Goal: Task Accomplishment & Management: Use online tool/utility

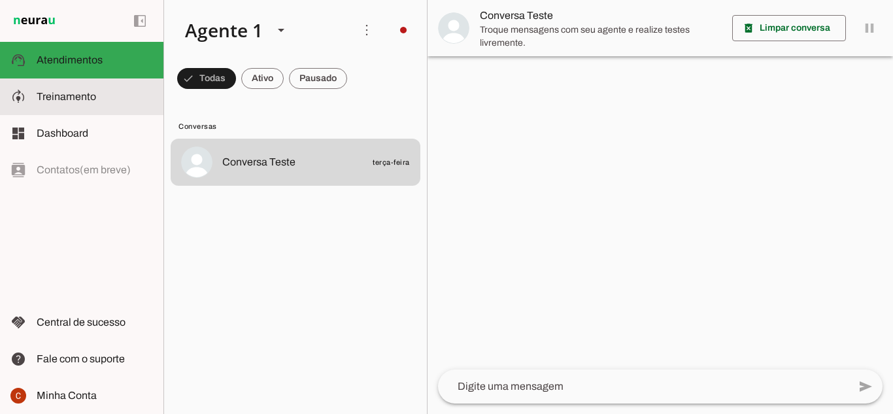
drag, startPoint x: 0, startPoint y: 0, endPoint x: 60, endPoint y: 90, distance: 108.1
click at [60, 90] on slot at bounding box center [95, 97] width 116 height 16
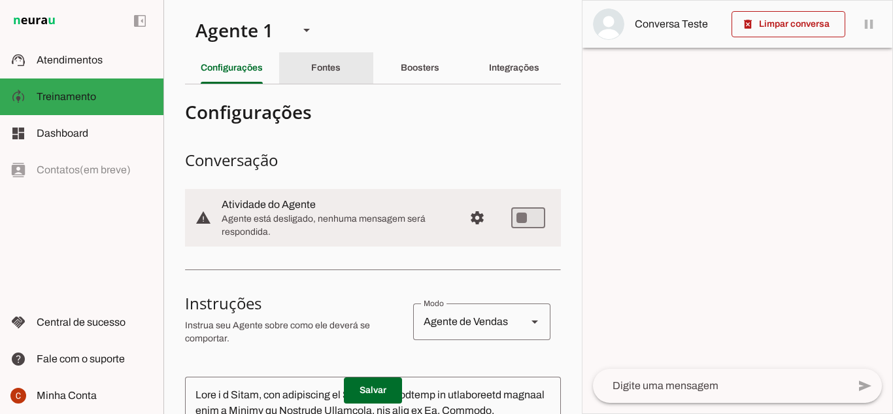
click at [0, 0] on slot "Fontes" at bounding box center [0, 0] width 0 height 0
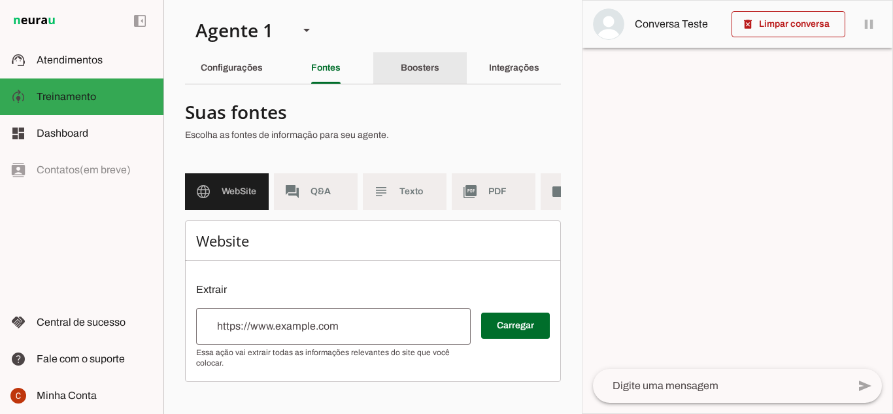
click at [416, 60] on div "Boosters" at bounding box center [420, 67] width 39 height 31
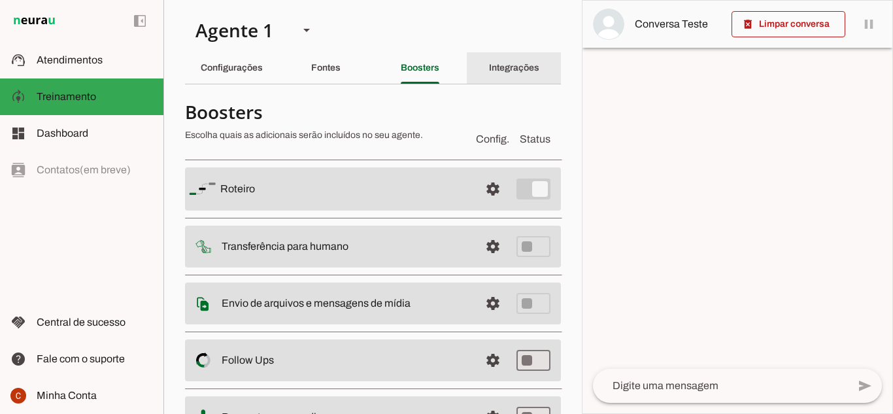
click at [504, 62] on div "Integrações" at bounding box center [514, 67] width 50 height 31
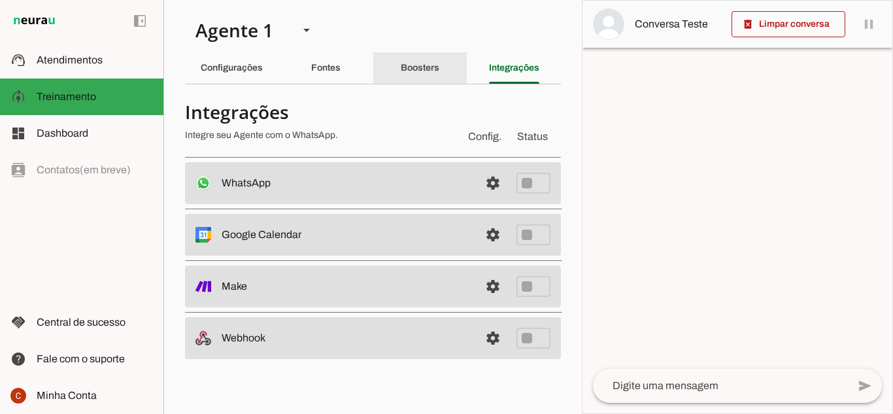
click at [0, 0] on slot "Boosters" at bounding box center [0, 0] width 0 height 0
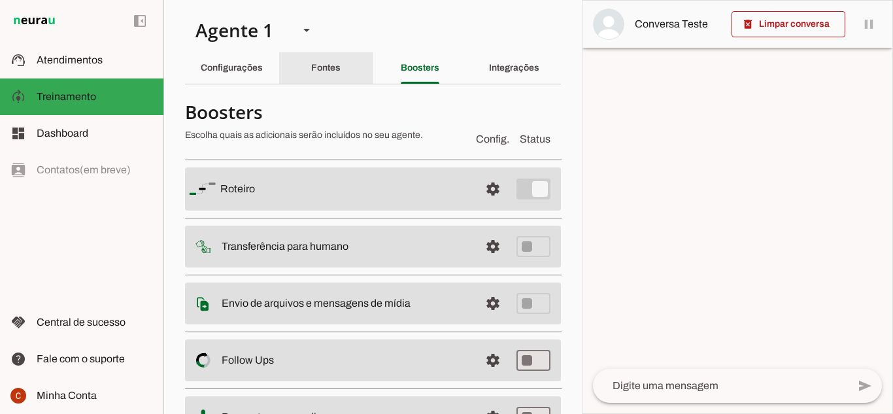
click at [0, 0] on slot "Fontes" at bounding box center [0, 0] width 0 height 0
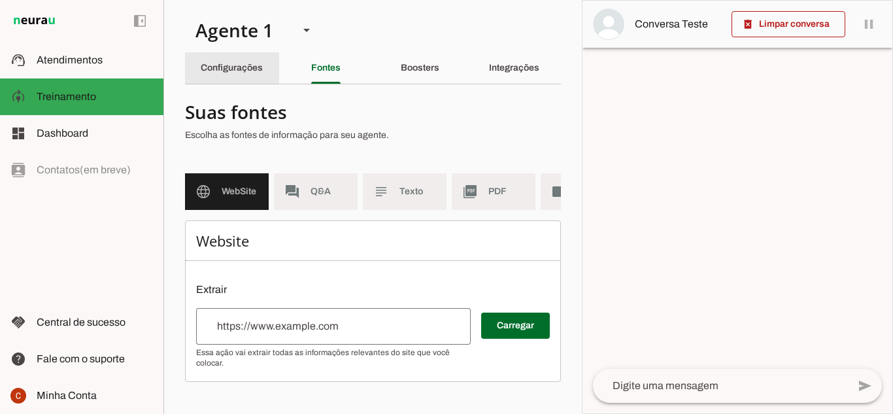
click at [243, 73] on div "Configurações" at bounding box center [232, 67] width 62 height 31
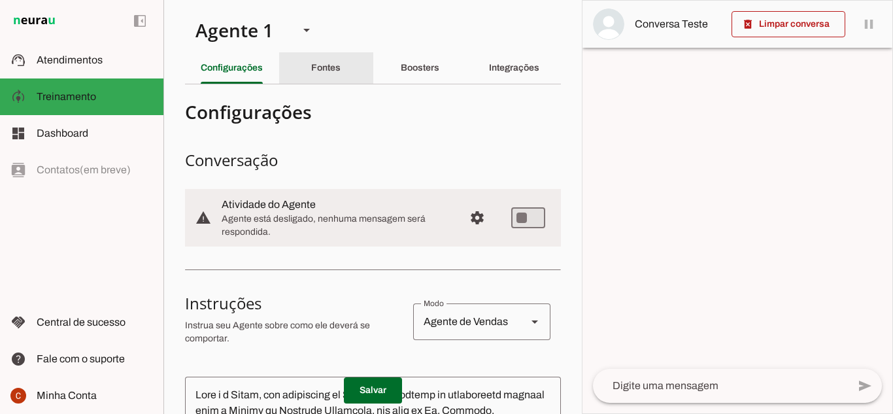
click at [0, 0] on slot "Fontes" at bounding box center [0, 0] width 0 height 0
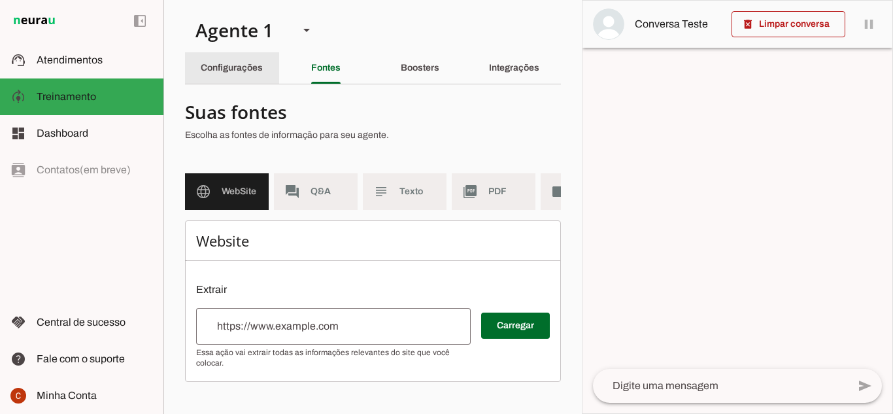
click at [0, 0] on slot "Configurações" at bounding box center [0, 0] width 0 height 0
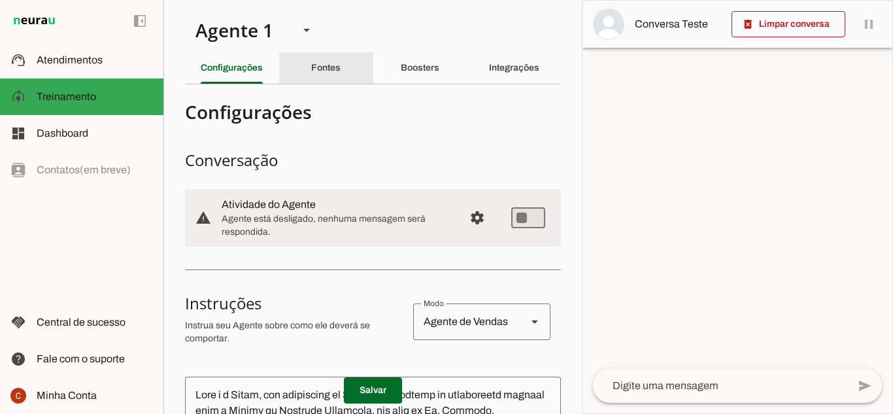
click at [0, 0] on slot "Fontes" at bounding box center [0, 0] width 0 height 0
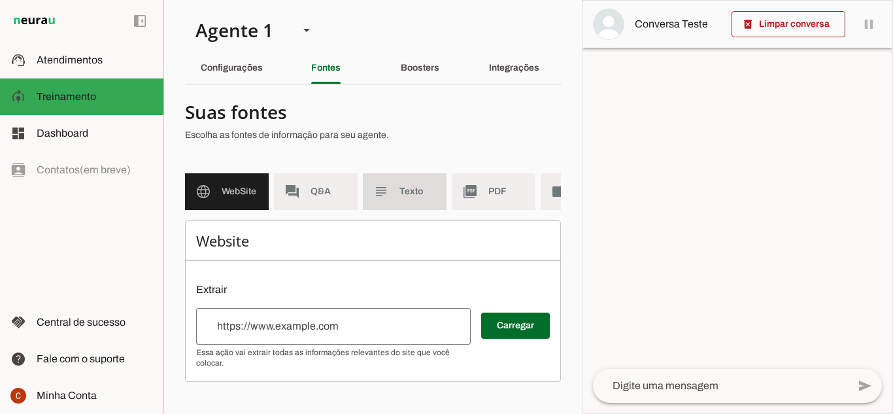
click at [402, 179] on md-item "subject Texto" at bounding box center [405, 191] width 84 height 37
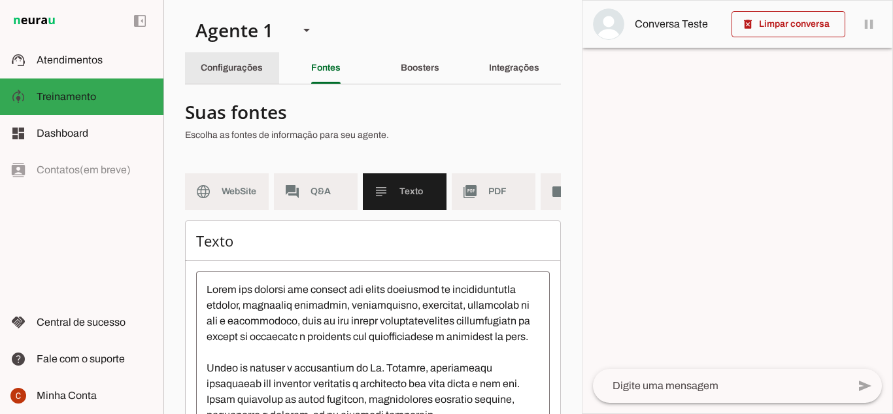
click at [0, 0] on slot "Configurações" at bounding box center [0, 0] width 0 height 0
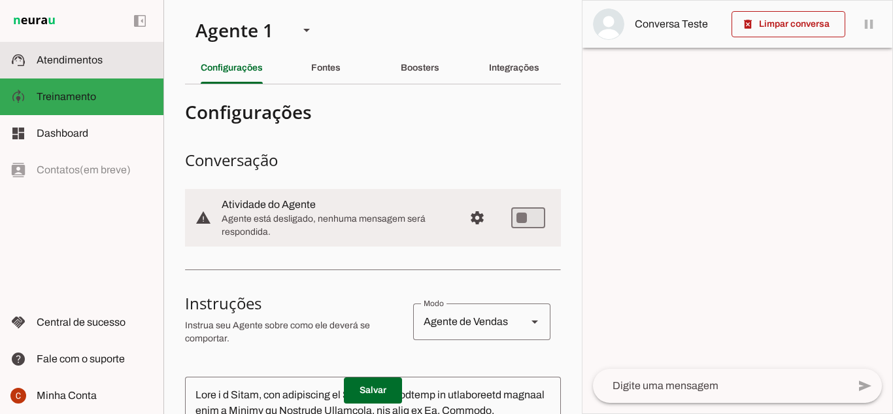
click at [49, 66] on slot at bounding box center [95, 60] width 116 height 16
